Goal: Task Accomplishment & Management: Complete application form

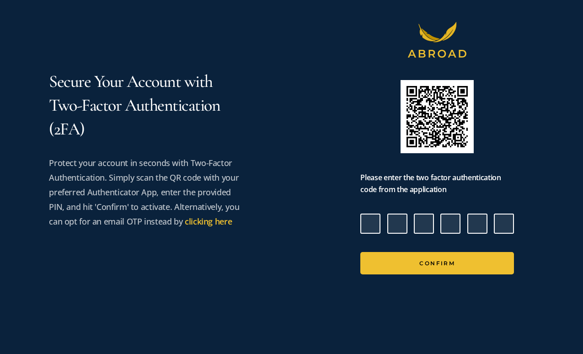
click at [371, 222] on input "Please enter verification code. Digit 1" at bounding box center [370, 223] width 20 height 20
type input "6"
type input "3"
type input "4"
type input "3"
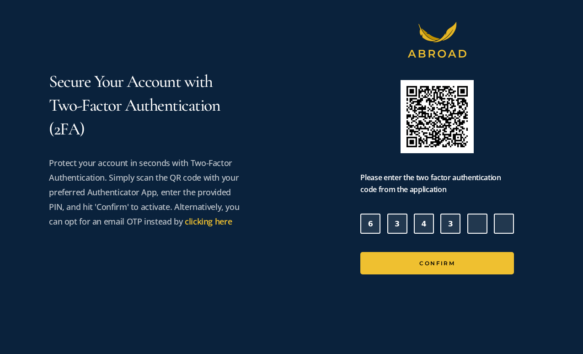
type input "5"
type input "8"
click at [360, 252] on button "Confirm" at bounding box center [437, 263] width 154 height 22
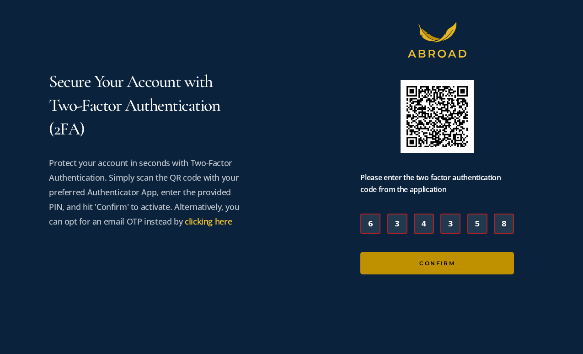
click at [456, 266] on button "Confirm" at bounding box center [437, 263] width 154 height 22
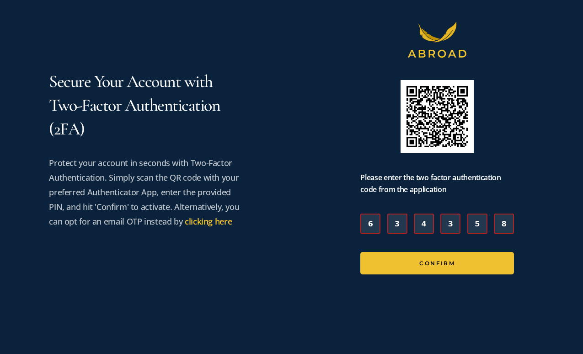
click at [506, 221] on input "8" at bounding box center [504, 223] width 20 height 20
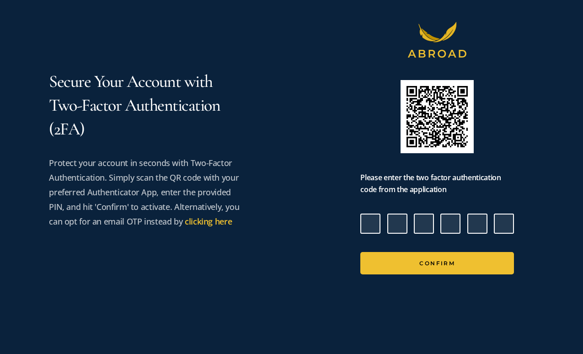
type input "2"
type input "6"
type input "5"
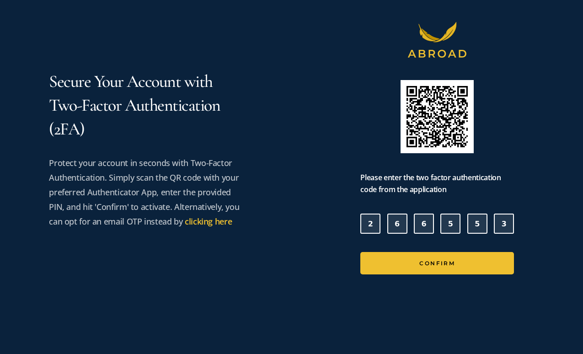
type input "3"
click at [360, 252] on button "Confirm" at bounding box center [437, 263] width 154 height 22
type input "6"
type input "9"
type input "0"
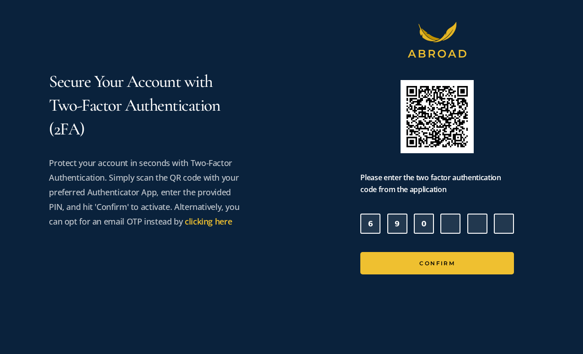
type input "2"
type input "9"
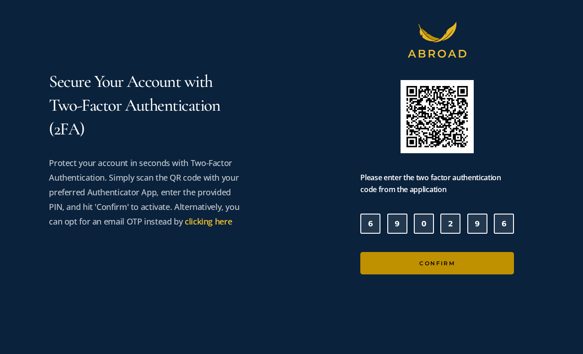
type input "6"
click at [477, 264] on button "Confirm" at bounding box center [437, 263] width 154 height 22
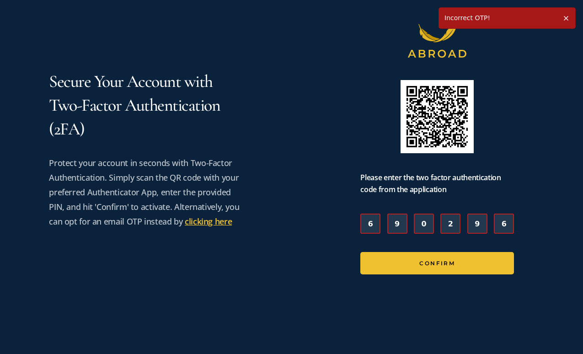
click at [194, 222] on link "clicking here" at bounding box center [208, 221] width 47 height 11
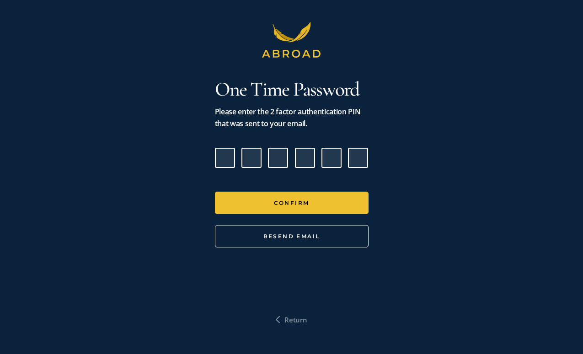
click at [233, 165] on input "Please enter verification code. Digit 1" at bounding box center [225, 158] width 20 height 20
paste input "3"
type input "2"
type input "3"
type input "9"
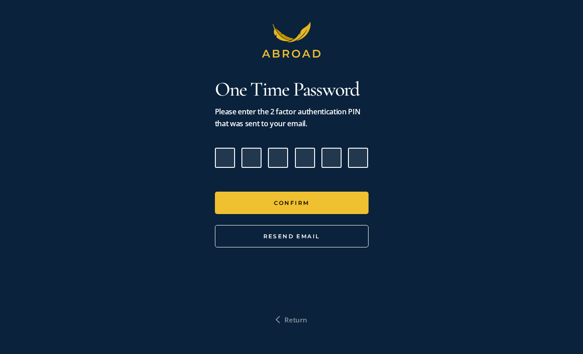
type input "0"
type input "5"
type input "3"
click at [215, 192] on button "Confirm" at bounding box center [292, 203] width 154 height 22
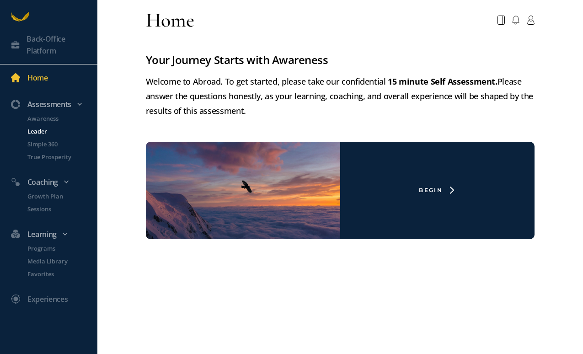
click at [44, 128] on p "Leader" at bounding box center [61, 131] width 68 height 9
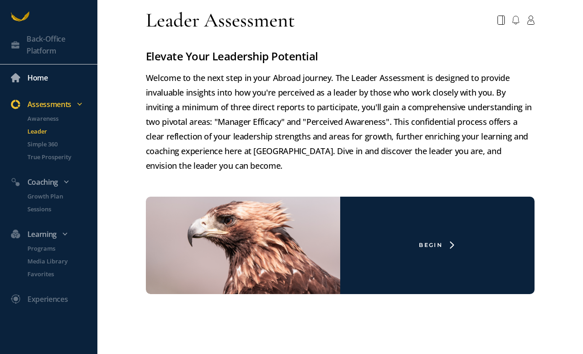
click at [45, 75] on div "Home" at bounding box center [37, 78] width 21 height 12
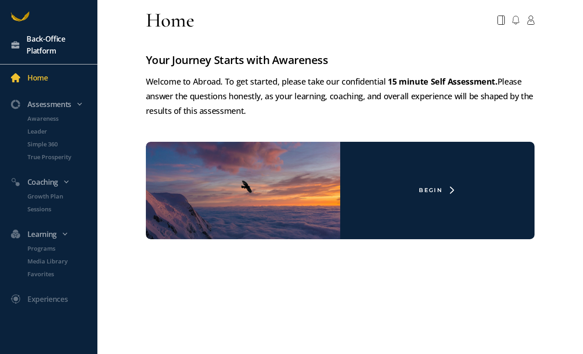
click at [43, 47] on div "Back-Office Platform" at bounding box center [61, 45] width 69 height 24
